Goal: Navigation & Orientation: Find specific page/section

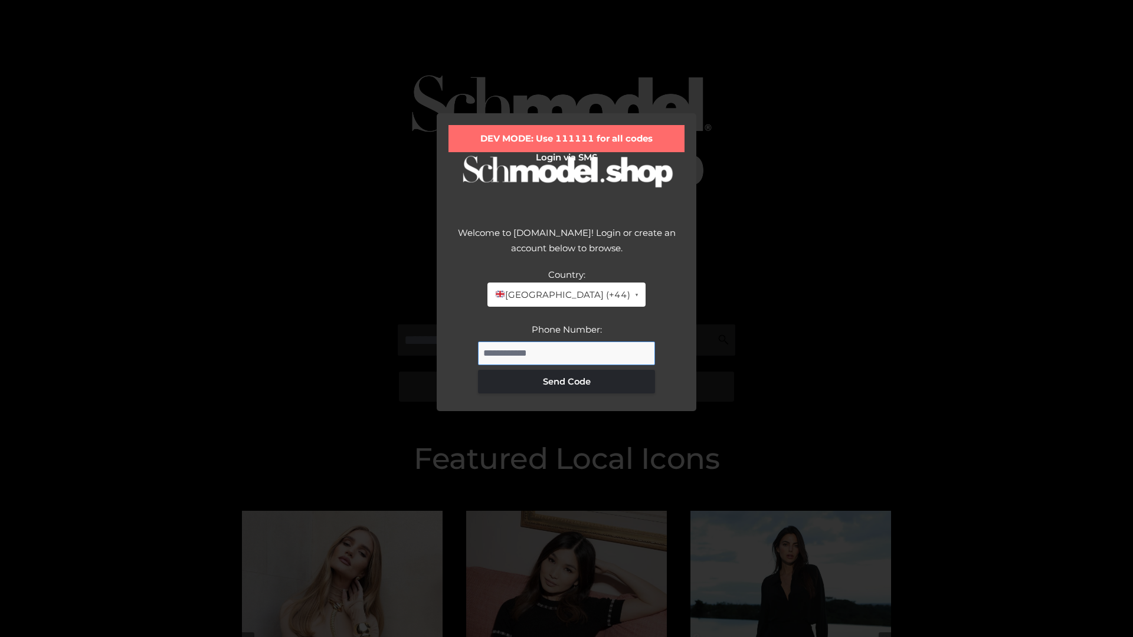
click at [566, 353] on input "Phone Number:" at bounding box center [566, 354] width 177 height 24
type input "**********"
click at [566, 381] on button "Send Code" at bounding box center [566, 382] width 177 height 24
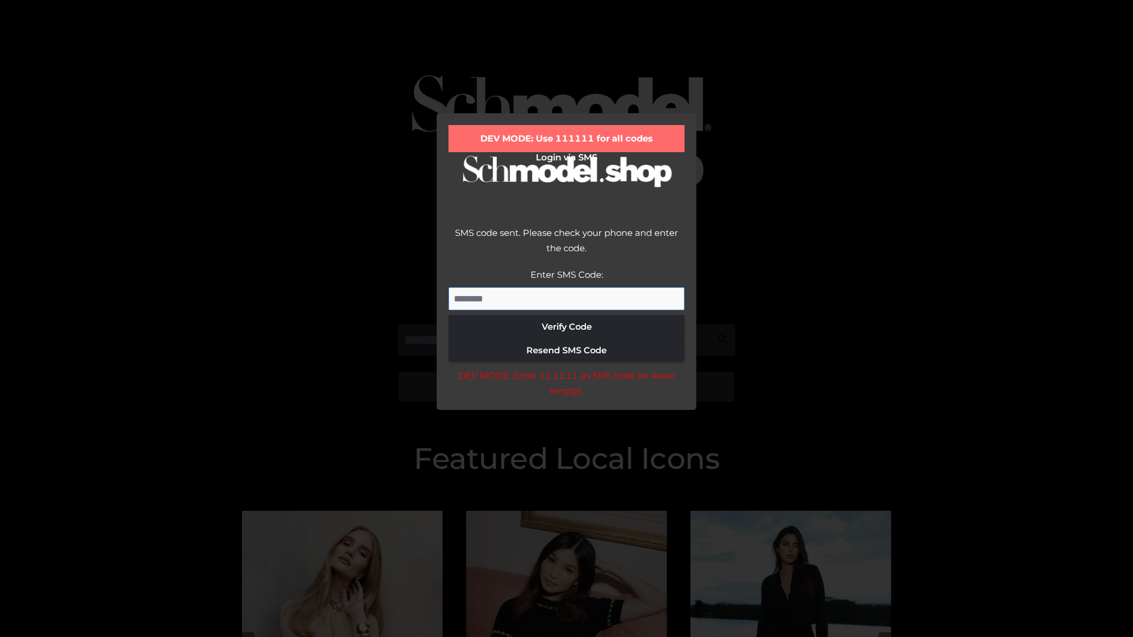
click at [566, 299] on input "Enter SMS Code:" at bounding box center [566, 299] width 236 height 24
type input "******"
click at [566, 327] on button "Verify Code" at bounding box center [566, 327] width 236 height 24
click at [566, 386] on div "DEV MODE: Enter 111111 as SMS code (or leave empty)." at bounding box center [566, 383] width 236 height 30
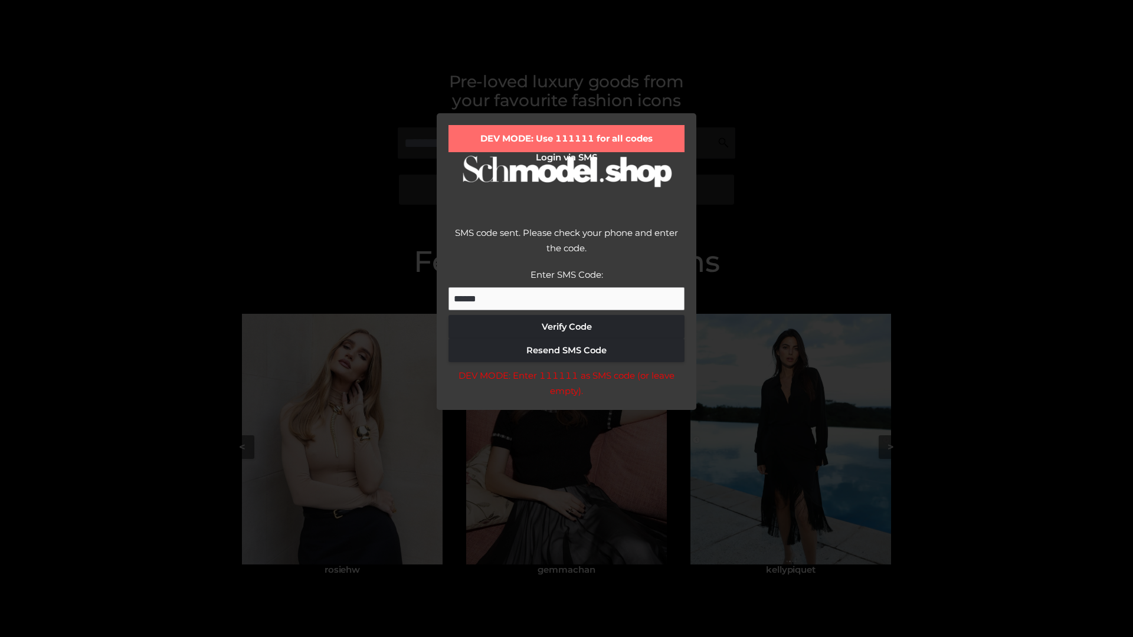
scroll to position [251, 0]
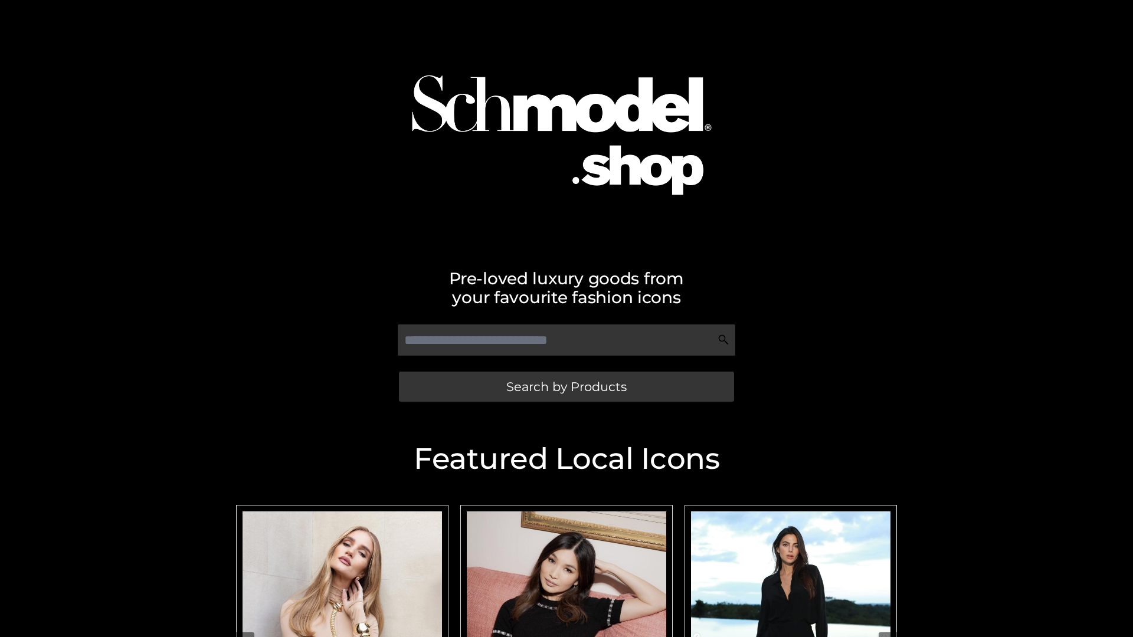
scroll to position [251, 0]
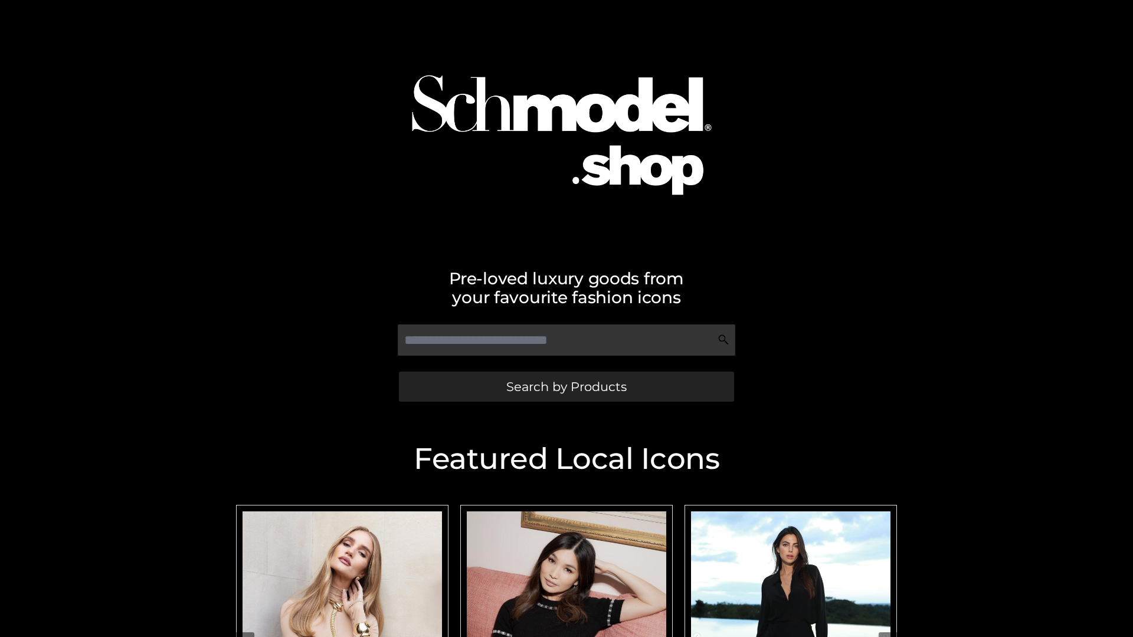
click at [566, 386] on span "Search by Products" at bounding box center [566, 387] width 120 height 12
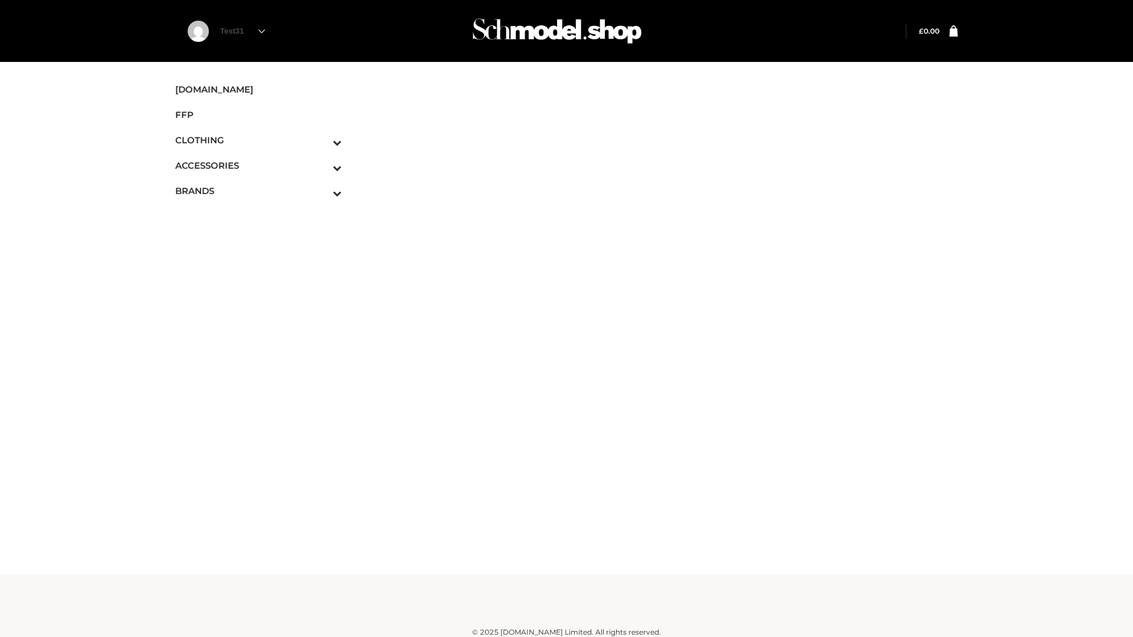
scroll to position [7, 0]
